Goal: Task Accomplishment & Management: Use online tool/utility

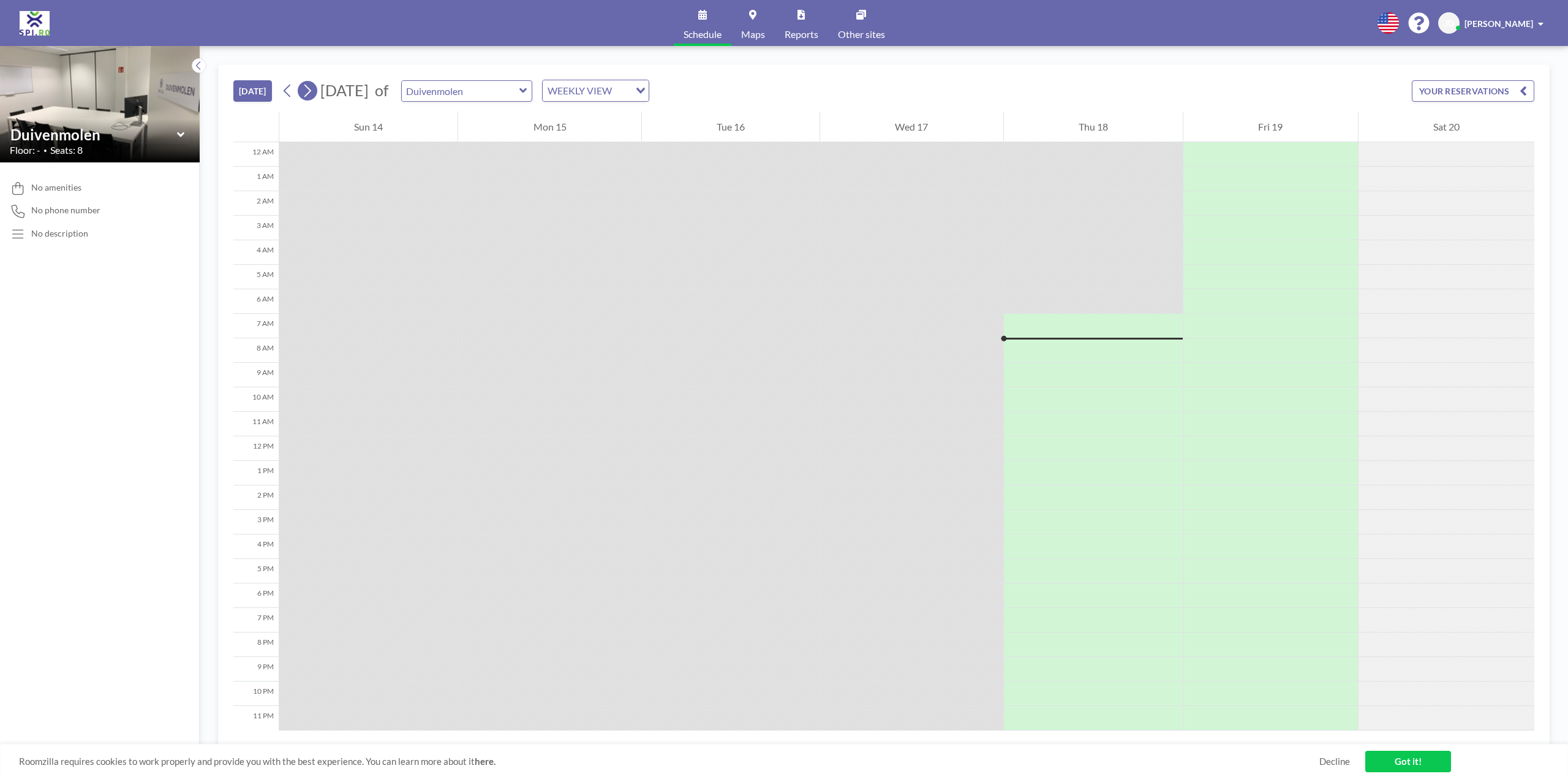
click at [313, 87] on icon at bounding box center [307, 90] width 12 height 19
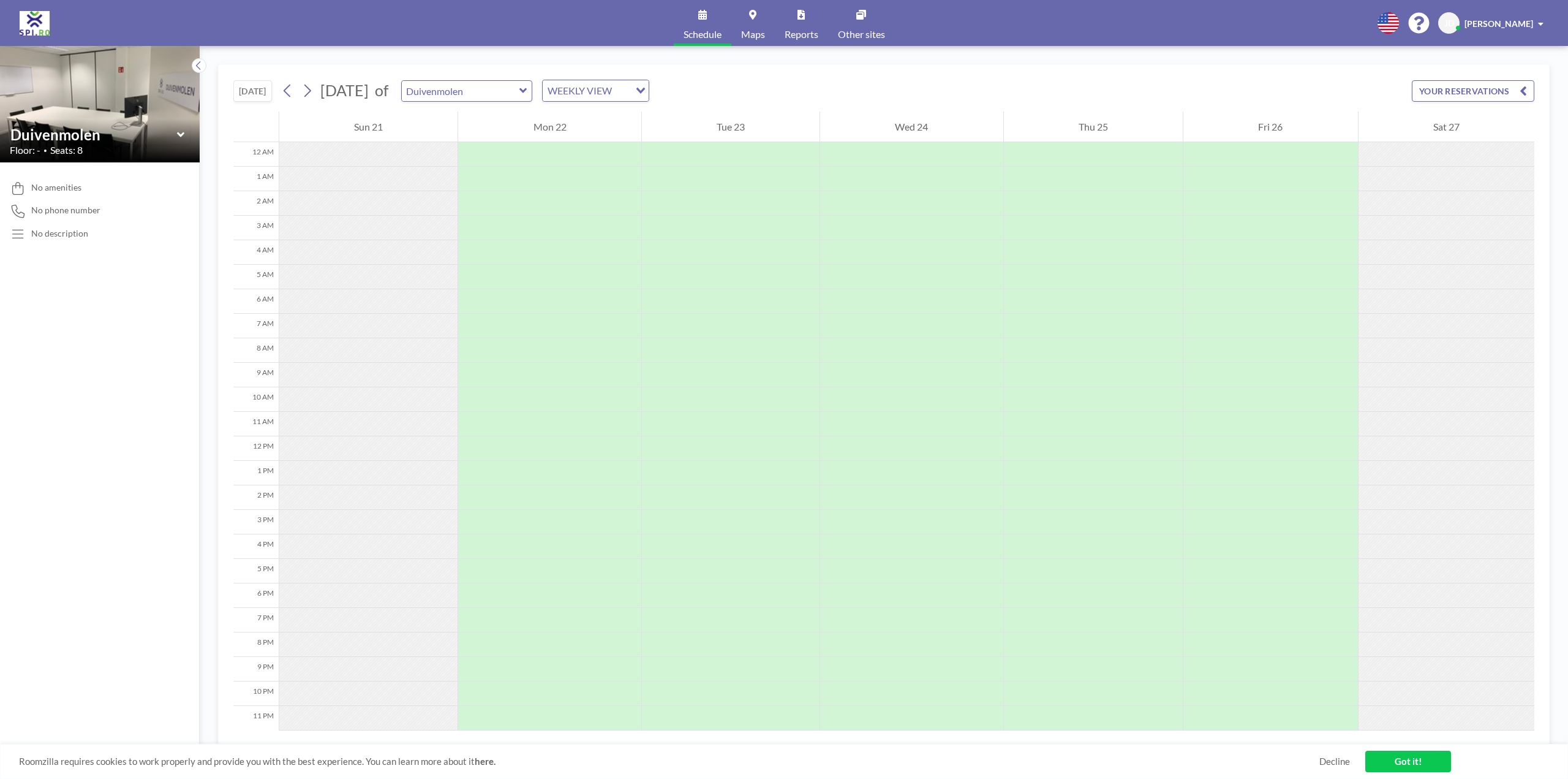
click at [179, 136] on icon at bounding box center [181, 135] width 8 height 12
type input "Orchidee"
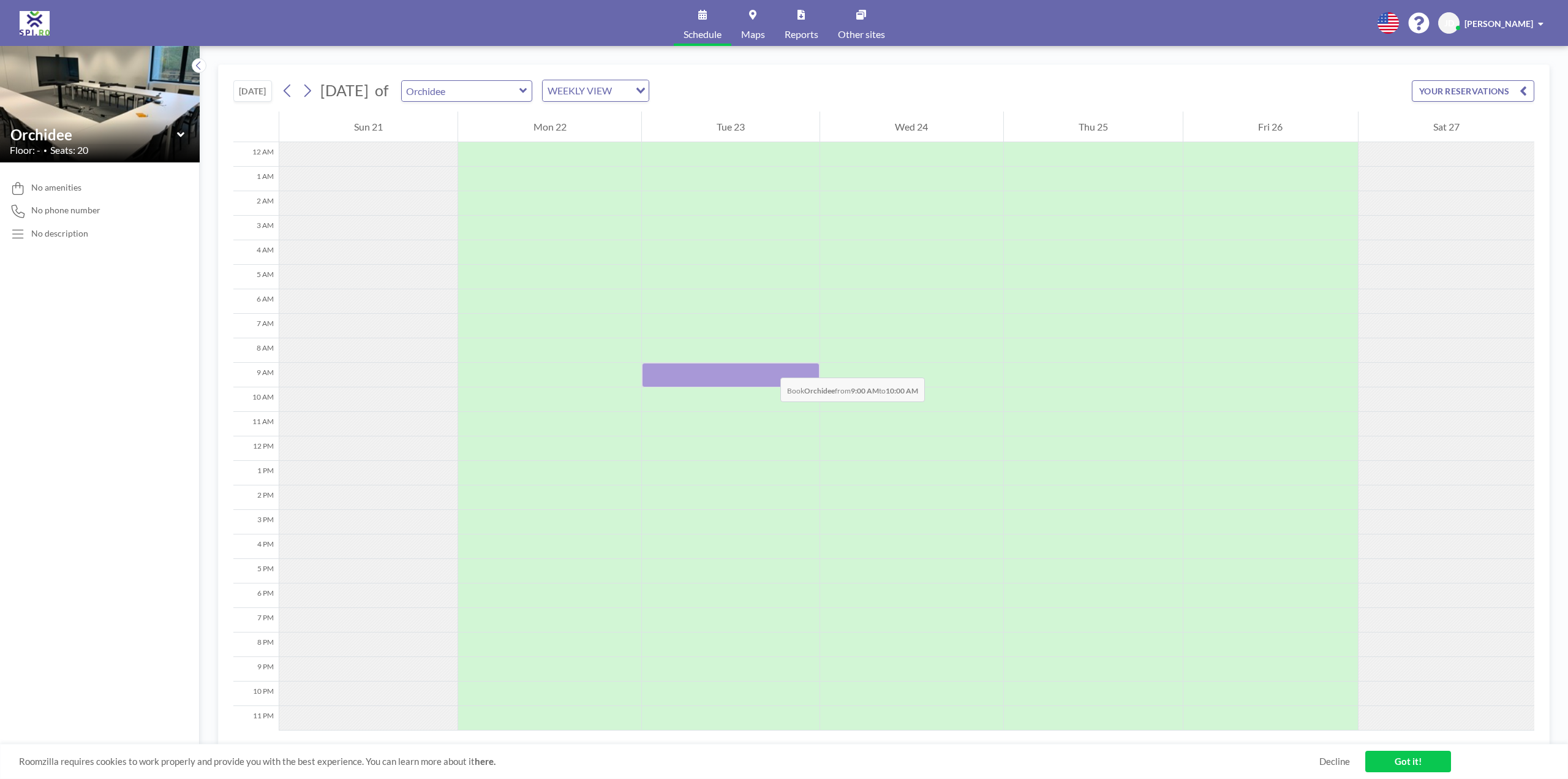
click at [768, 365] on div at bounding box center [731, 374] width 177 height 25
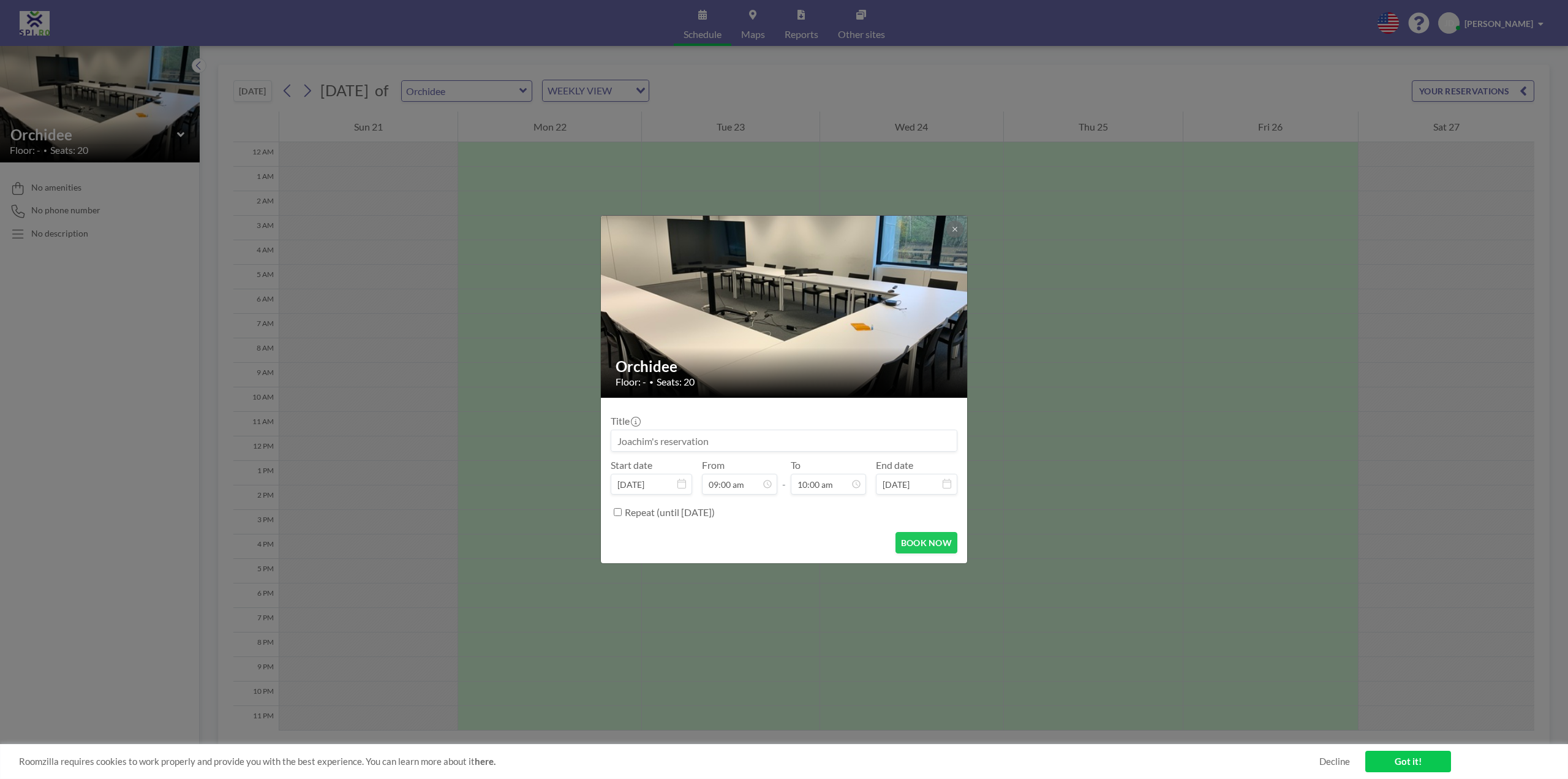
drag, startPoint x: 765, startPoint y: 444, endPoint x: 608, endPoint y: 444, distance: 157.0
click at [608, 444] on form "Title Start date [DATE] From 09:00 am - To 10:00 am End date [DATE] Repeat (unt…" at bounding box center [784, 480] width 366 height 165
click at [744, 444] on input at bounding box center [784, 439] width 345 height 21
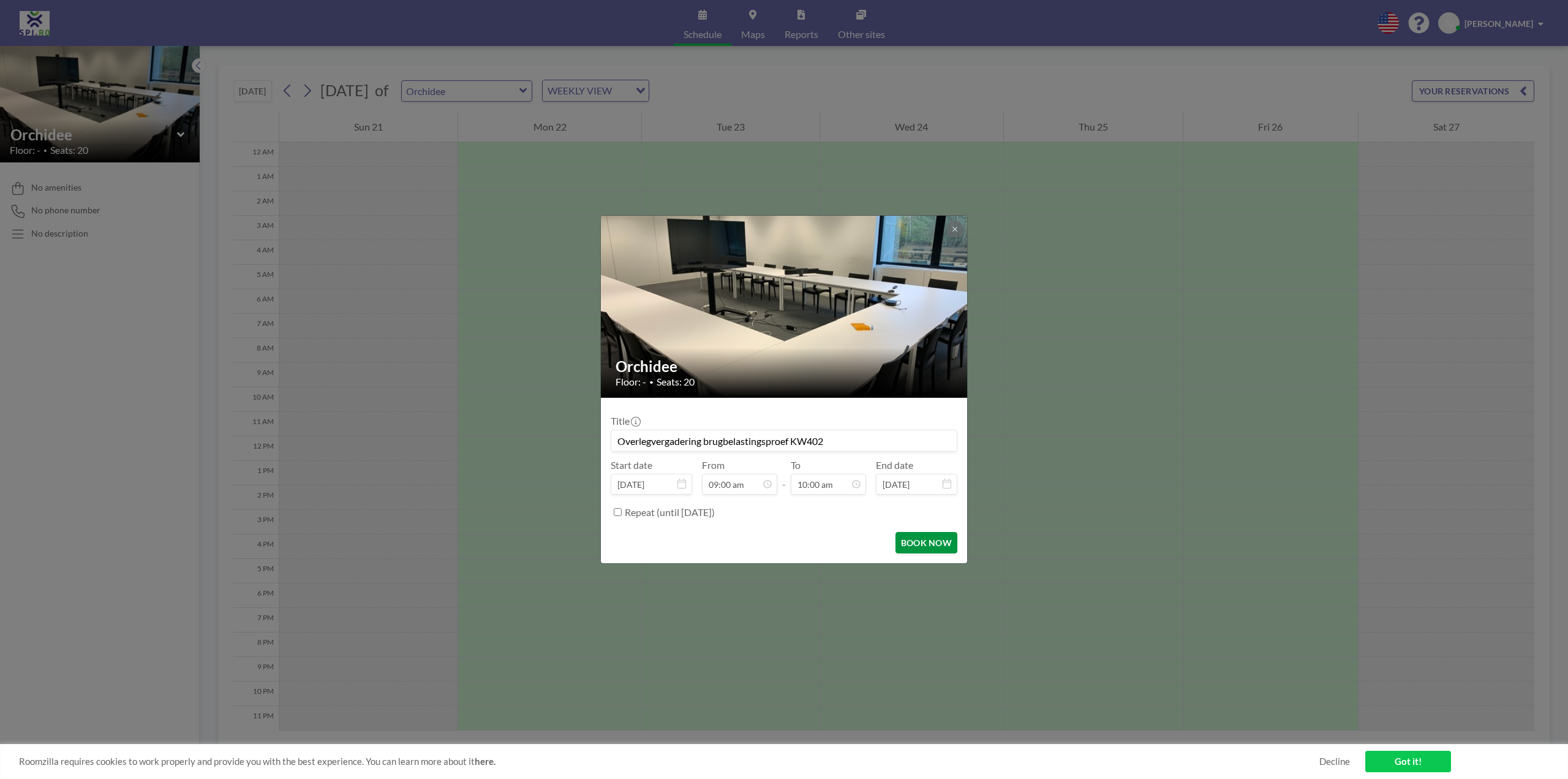
type input "Overlegvergadering brugbelastingsproef KW402"
click at [916, 539] on button "BOOK NOW" at bounding box center [927, 542] width 62 height 22
